Goal: Task Accomplishment & Management: Complete application form

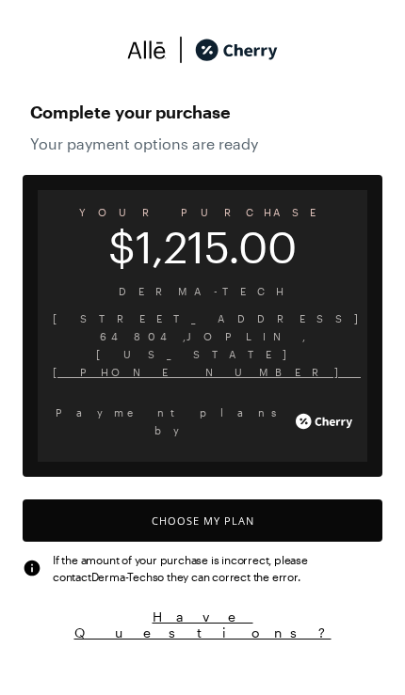
click at [314, 500] on button "Choose My Plan" at bounding box center [202, 521] width 359 height 42
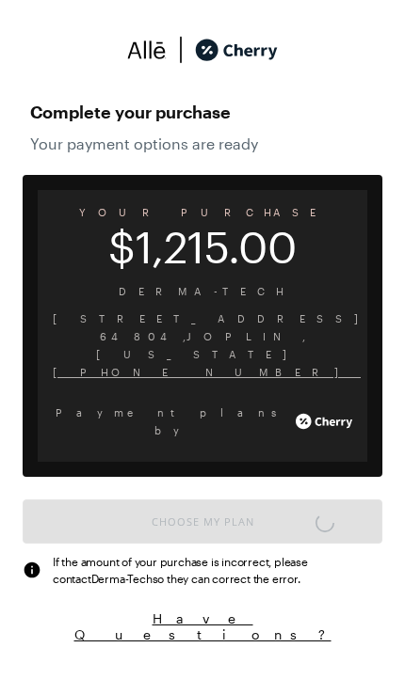
scroll to position [8, 0]
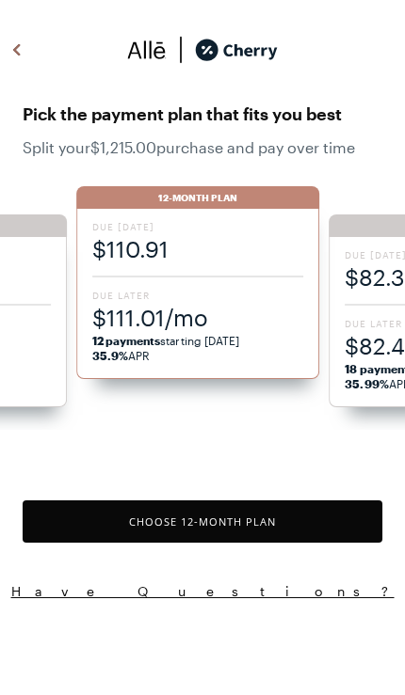
scroll to position [1555, 0]
click at [248, 288] on div "Due [DATE] $82.35 Due Later $82.45/mo 18 payments starting [DATE] 35.99% APR" at bounding box center [198, 294] width 244 height 170
click at [255, 532] on button "Choose 18 -Month Plan" at bounding box center [202, 522] width 359 height 42
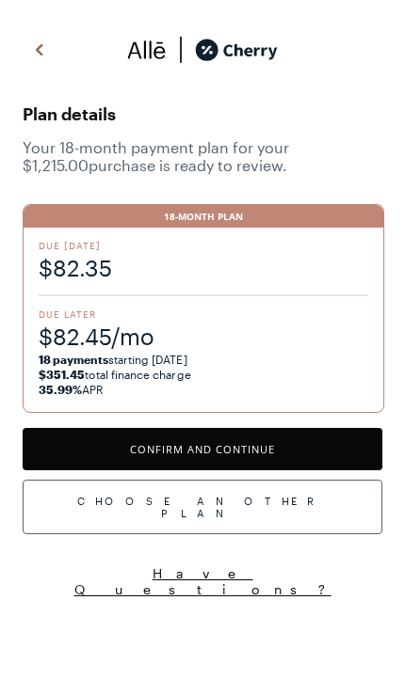
click at [275, 437] on button "Confirm and Continue" at bounding box center [202, 449] width 359 height 42
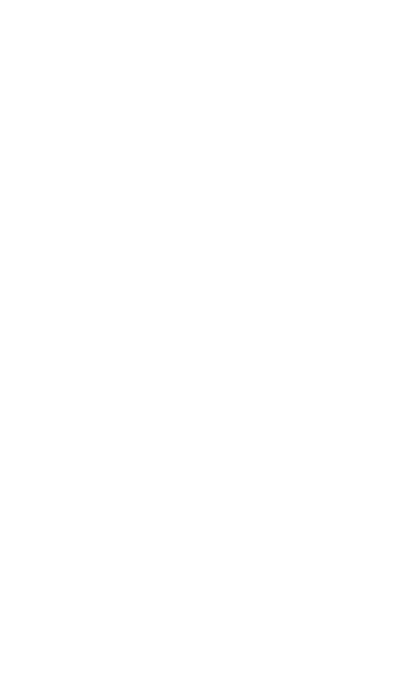
scroll to position [100, 0]
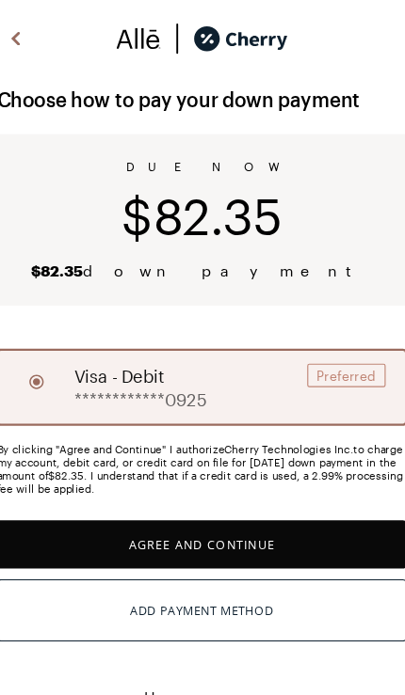
click at [249, 474] on button "Agree and Continue" at bounding box center [202, 494] width 359 height 42
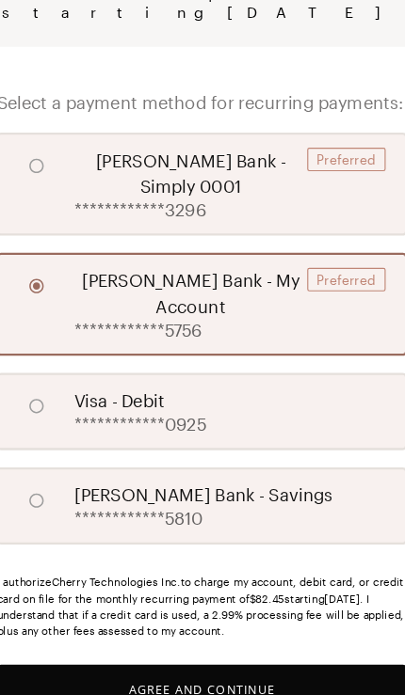
scroll to position [306, 0]
click at [221, 583] on button "Agree and Continue" at bounding box center [202, 604] width 359 height 42
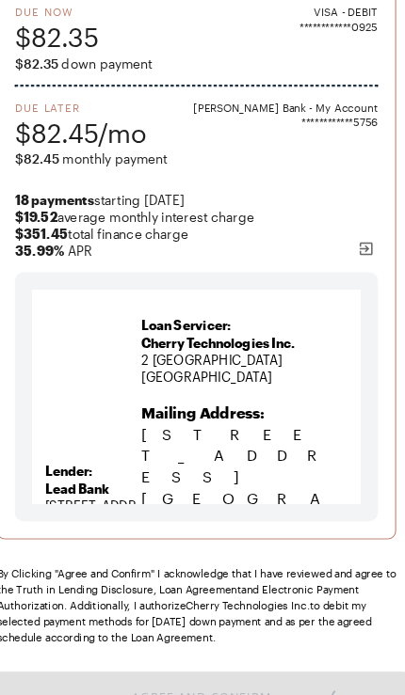
scroll to position [192, 0]
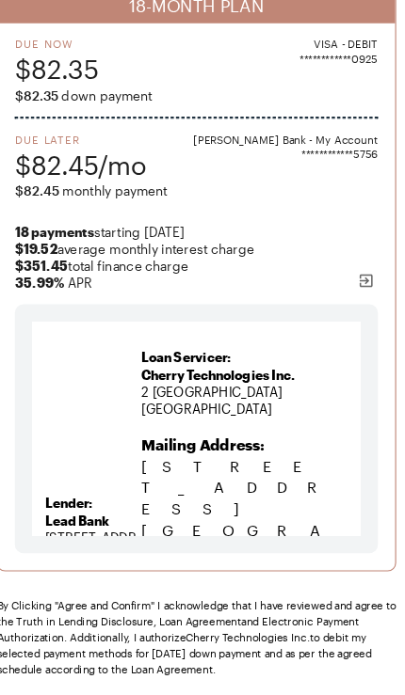
click at [223, 628] on button "Agree and Confirm" at bounding box center [202, 638] width 359 height 42
